Goal: Task Accomplishment & Management: Complete application form

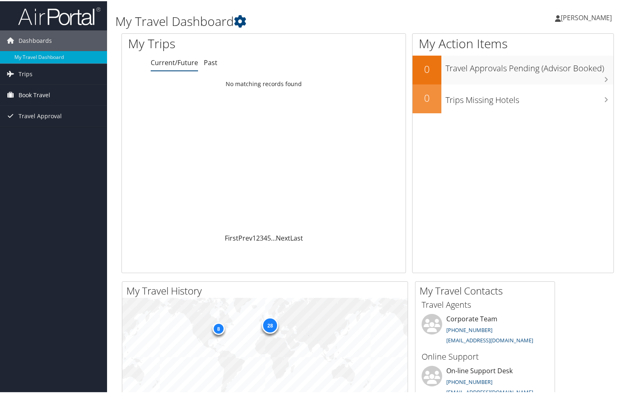
click at [24, 94] on span "Book Travel" at bounding box center [35, 94] width 32 height 21
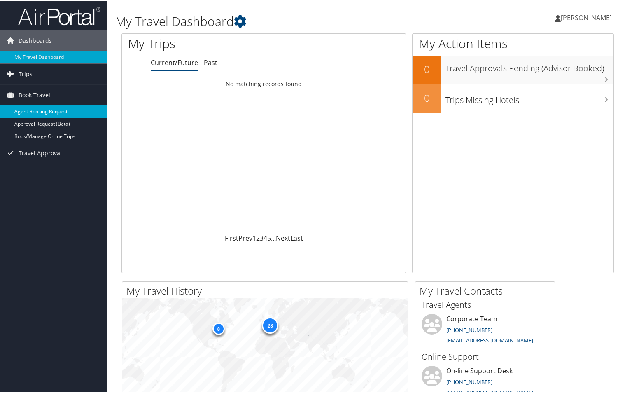
click at [29, 107] on link "Agent Booking Request" at bounding box center [53, 110] width 107 height 12
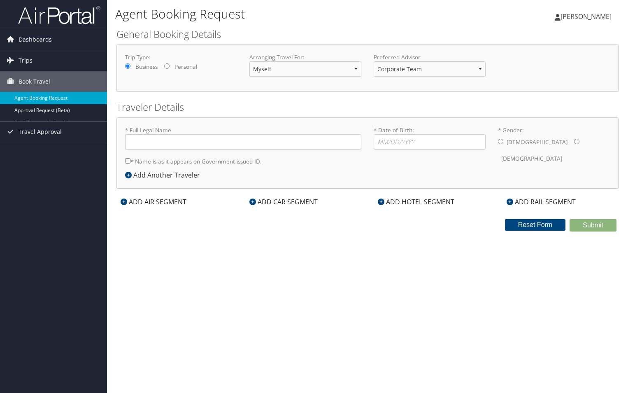
type input "[PERSON_NAME] [PERSON_NAME]"
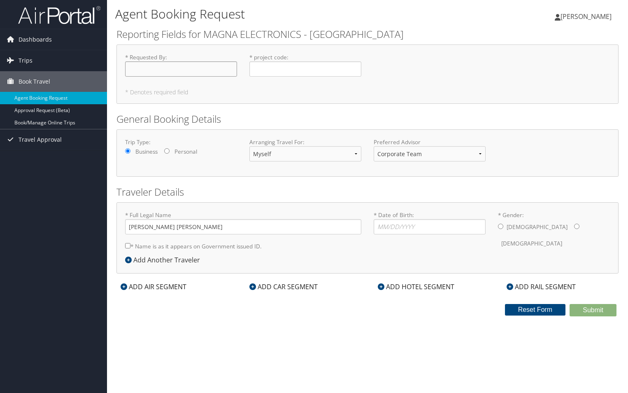
click at [207, 72] on input "* Requested By : Required" at bounding box center [181, 68] width 112 height 15
